Goal: Information Seeking & Learning: Learn about a topic

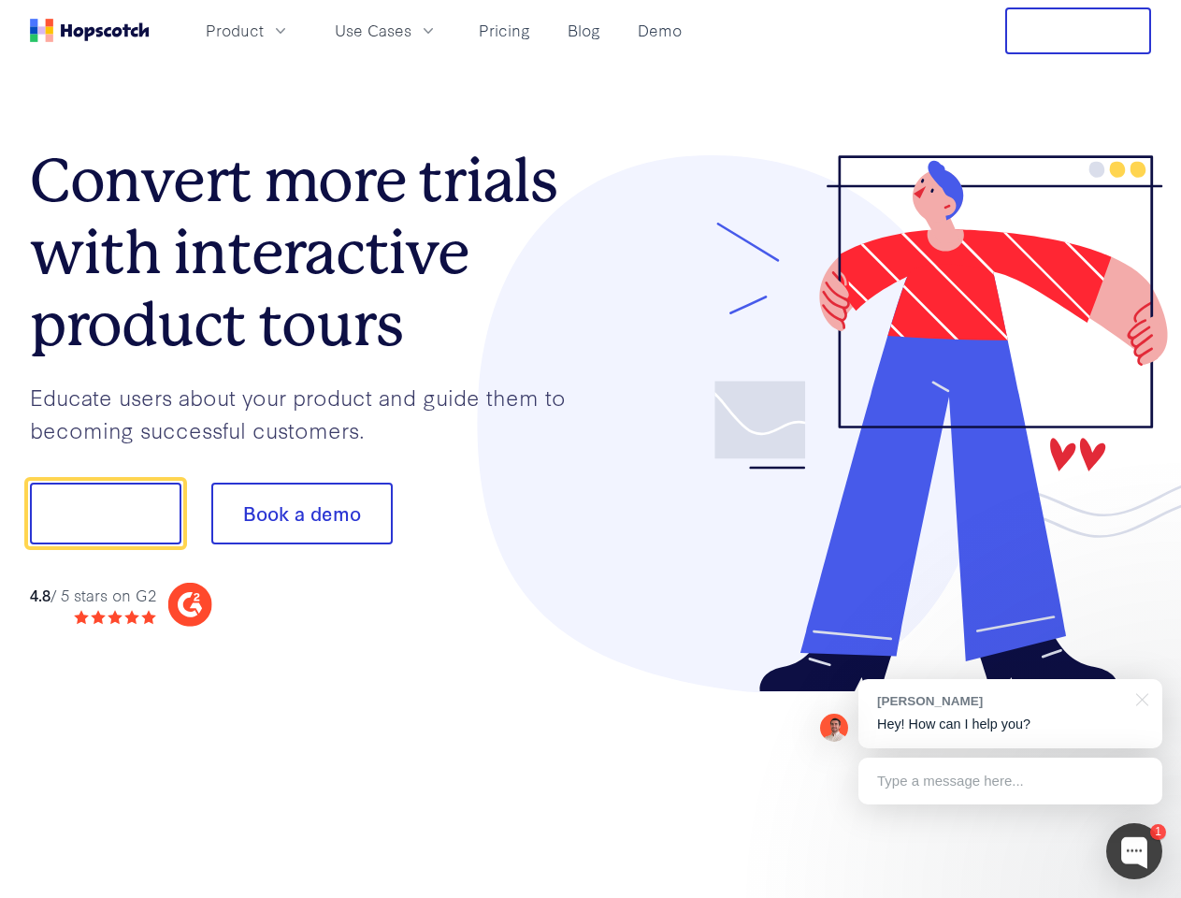
click at [591, 449] on div at bounding box center [871, 424] width 561 height 538
click at [264, 30] on span "Product" at bounding box center [235, 30] width 58 height 23
click at [411, 30] on span "Use Cases" at bounding box center [373, 30] width 77 height 23
click at [1078, 31] on button "Free Trial" at bounding box center [1078, 30] width 146 height 47
click at [105, 513] on button "Show me!" at bounding box center [105, 513] width 151 height 62
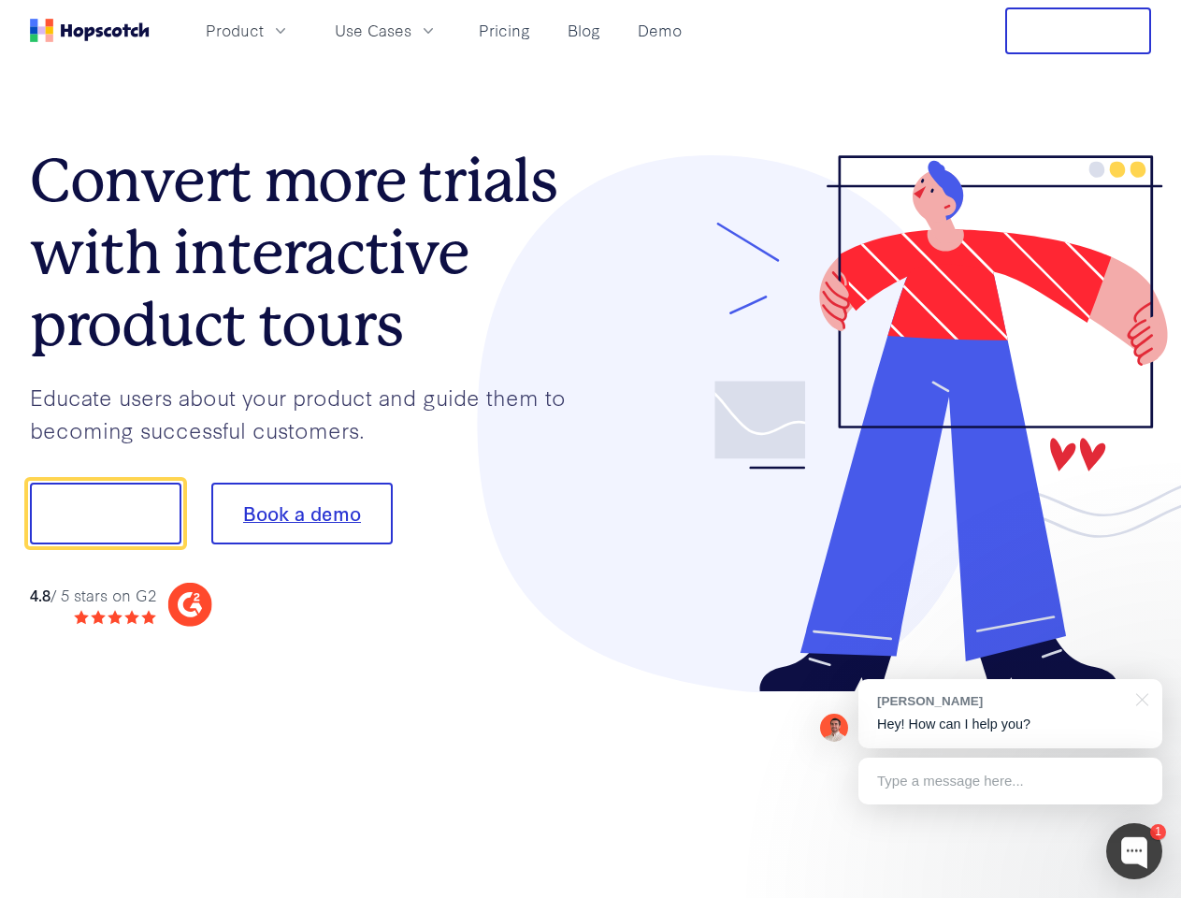
click at [301, 513] on button "Book a demo" at bounding box center [301, 513] width 181 height 62
click at [1134, 851] on div at bounding box center [1134, 851] width 56 height 56
click at [1010, 713] on div "[PERSON_NAME] Hey! How can I help you?" at bounding box center [1010, 713] width 304 height 69
click at [1139, 897] on div "1 [PERSON_NAME] Hey! How can I help you? Type a message here... Free live chat …" at bounding box center [590, 898] width 1181 height 0
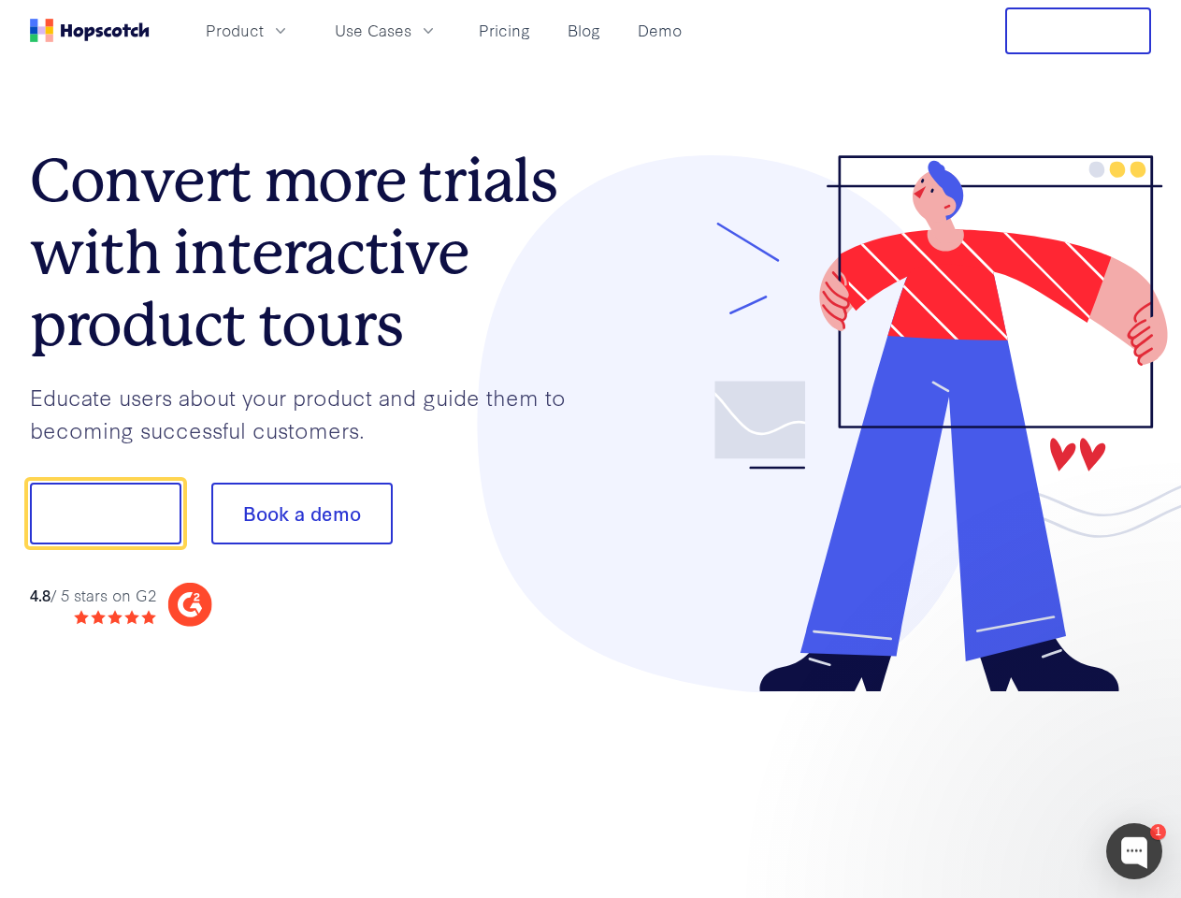
click at [1010, 781] on div at bounding box center [987, 636] width 351 height 373
